Goal: Find contact information: Find contact information

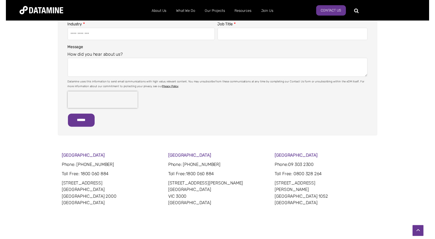
scroll to position [223, 0]
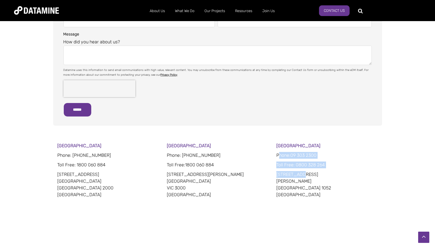
drag, startPoint x: 278, startPoint y: 147, endPoint x: 299, endPoint y: 169, distance: 29.8
click at [299, 169] on div "[GEOGRAPHIC_DATA] Phone: [PHONE_NUMBER] Toll Free: 0800 328 [STREET_ADDRESS][PE…" at bounding box center [326, 214] width 101 height 144
click at [312, 191] on div "[GEOGRAPHIC_DATA] Phone: [PHONE_NUMBER] Toll Free: 0800 328 [STREET_ADDRESS][PE…" at bounding box center [326, 214] width 101 height 144
drag, startPoint x: 306, startPoint y: 187, endPoint x: 275, endPoint y: 139, distance: 57.3
click at [275, 142] on div "[GEOGRAPHIC_DATA] Phone: [PHONE_NUMBER] Toll Free : 1800 060 884 [STREET_ADDRES…" at bounding box center [218, 218] width 320 height 153
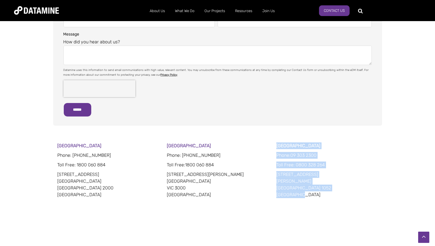
copy div "[GEOGRAPHIC_DATA] Phone: [PHONE_NUMBER] Toll Free: 0800 328 [STREET_ADDRESS][PE…"
